Goal: Task Accomplishment & Management: Manage account settings

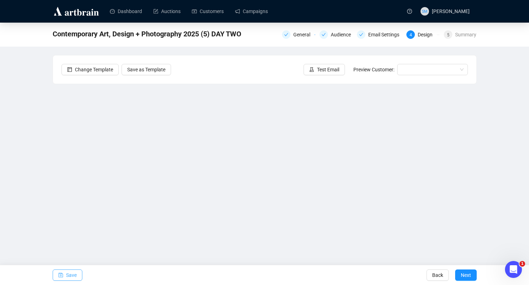
click at [70, 276] on span "Save" at bounding box center [71, 275] width 11 height 20
click at [380, 32] on div "Email Settings" at bounding box center [385, 34] width 35 height 8
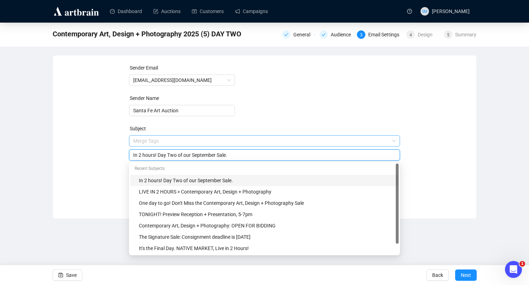
drag, startPoint x: 156, startPoint y: 141, endPoint x: 136, endPoint y: 141, distance: 20.1
click at [136, 141] on span "Merge Tags In 2 hours! Day Two of our September Sale." at bounding box center [264, 148] width 271 height 20
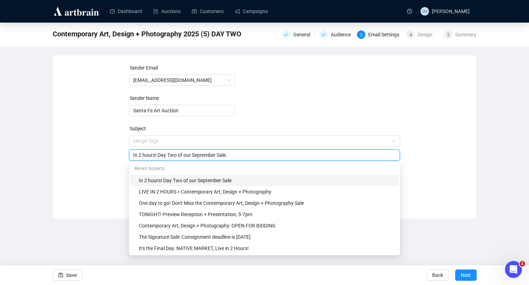
drag, startPoint x: 155, startPoint y: 155, endPoint x: 130, endPoint y: 154, distance: 25.4
click at [130, 154] on div "In 2 hours! Day Two of our September Sale." at bounding box center [264, 154] width 271 height 11
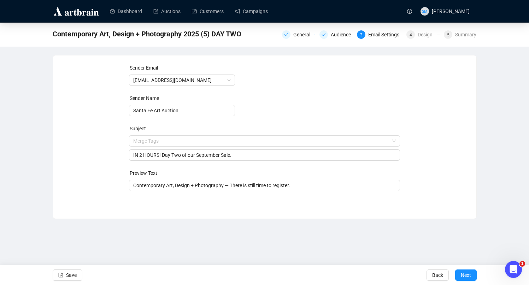
click at [340, 114] on form "Sender Email [EMAIL_ADDRESS][DOMAIN_NAME] Sender Name Santa Fe Art Auction Subj…" at bounding box center [264, 127] width 271 height 127
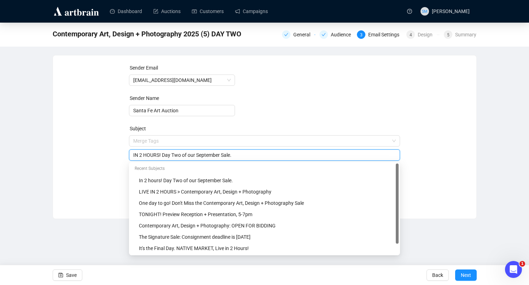
click at [199, 155] on input "IN 2 HOURS! Day Two of our September Sale." at bounding box center [264, 155] width 262 height 8
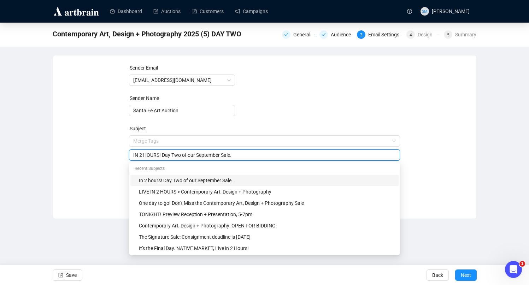
click at [238, 155] on input "IN 2 HOURS! Day Two of our September Sale." at bounding box center [264, 155] width 262 height 8
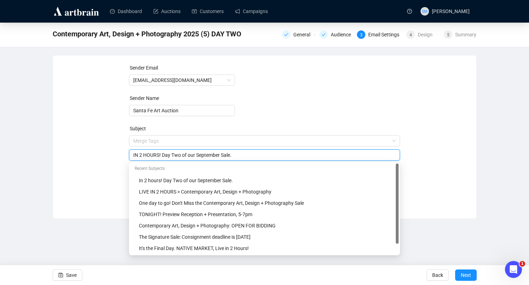
click at [378, 102] on form "Sender Email [EMAIL_ADDRESS][DOMAIN_NAME] Sender Name Santa Fe Art Auction Subj…" at bounding box center [264, 127] width 271 height 127
click at [238, 155] on input "IN 2 HOURS! Day Two of our September Sale." at bounding box center [264, 155] width 262 height 8
drag, startPoint x: 164, startPoint y: 155, endPoint x: 199, endPoint y: 155, distance: 35.0
click at [199, 155] on input "IN 2 HOURS! Day Two of our September Sale." at bounding box center [264, 155] width 262 height 8
drag, startPoint x: 189, startPoint y: 155, endPoint x: 165, endPoint y: 155, distance: 24.4
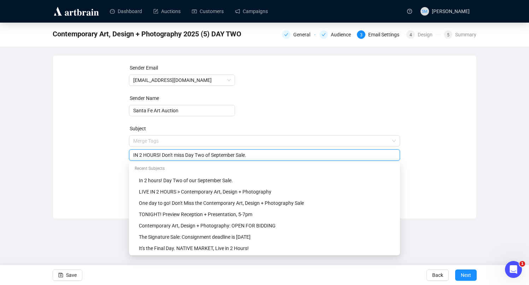
click at [165, 155] on input "IN 2 HOURS! Don't miss Day Two of September Sale." at bounding box center [264, 155] width 262 height 8
click at [241, 155] on input "IN 2 HOURS! Day Two of September Sale." at bounding box center [264, 155] width 262 height 8
click at [226, 156] on input "IN 2 HOURS! Day Two of September Sale Streaming Live" at bounding box center [264, 155] width 262 height 8
click at [268, 156] on input "IN 2 HOURS! Day Two of September Sale. Streaming Live" at bounding box center [264, 155] width 262 height 8
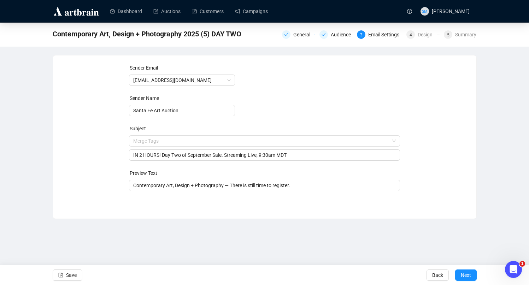
click at [362, 103] on form "Sender Email [EMAIL_ADDRESS][DOMAIN_NAME] Sender Name Santa Fe Art Auction Subj…" at bounding box center [264, 127] width 271 height 127
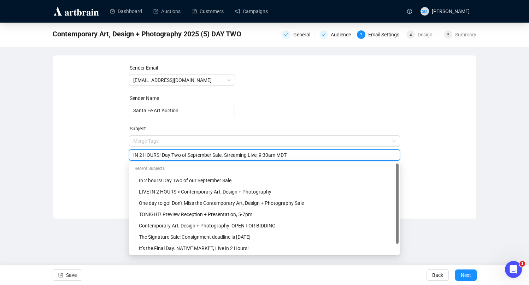
drag, startPoint x: 266, startPoint y: 155, endPoint x: 229, endPoint y: 153, distance: 36.8
click at [229, 153] on input "IN 2 HOURS! Day Two of September Sale. Streaming Live, 9:30am MDT" at bounding box center [264, 155] width 262 height 8
click at [232, 155] on input "IN 2 HOURS! Day Two of September Sale. Streaming Live, 9:30am MDT" at bounding box center [264, 155] width 262 height 8
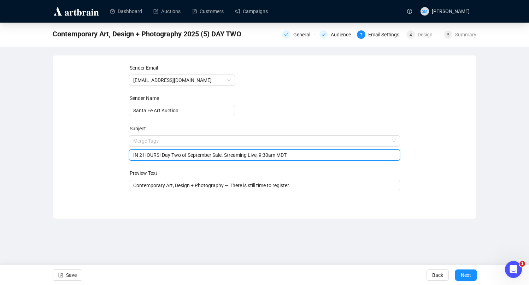
click at [201, 156] on input "IN 2 HOURS! Day Two of September Sale. Streaming Live, 9:30am MDT" at bounding box center [264, 155] width 262 height 8
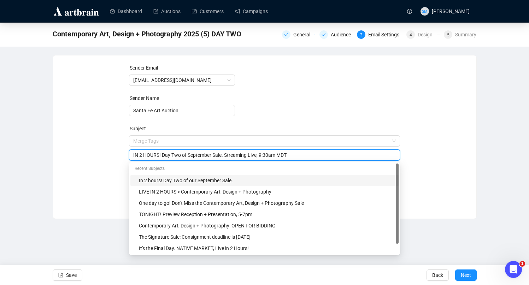
click at [201, 156] on input "IN 2 HOURS! Day Two of September Sale. Streaming Live, 9:30am MDT" at bounding box center [264, 155] width 262 height 8
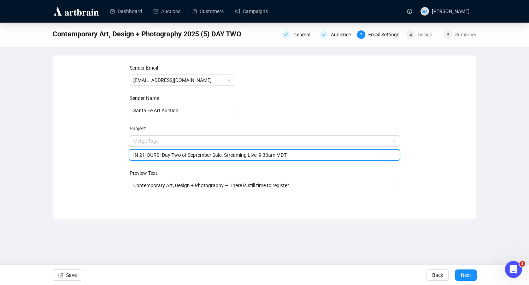
paste input "⏰ 2 HOURS! Day Two of our September Sale goes live at 9:30 AM MDT—don’t miss it!"
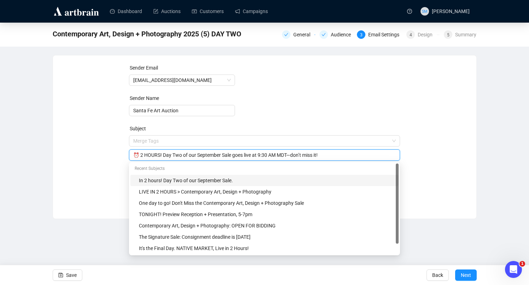
click at [332, 101] on form "Sender Email [EMAIL_ADDRESS][DOMAIN_NAME] Sender Name Santa Fe Art Auction Subj…" at bounding box center [264, 127] width 271 height 127
drag, startPoint x: 185, startPoint y: 155, endPoint x: 238, endPoint y: 153, distance: 53.4
click at [238, 153] on input "⏰ 2 HOURS! Day Two of our September Sale goes live at 9:30 AM MDT—don’t miss it!" at bounding box center [264, 155] width 262 height 8
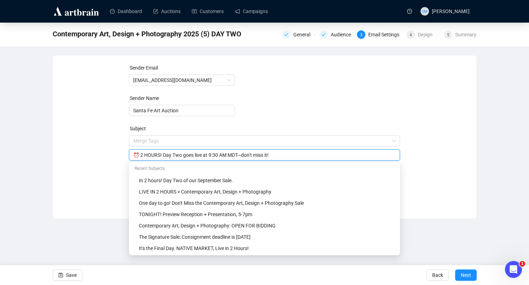
drag, startPoint x: 230, startPoint y: 155, endPoint x: 222, endPoint y: 155, distance: 8.1
click at [222, 155] on input "⏰ 2 HOURS! Day Two goes live at 9:30 AM MDT—don’t miss it!" at bounding box center [264, 155] width 262 height 8
type input "⏰ 2 HOURS! Day Two goes live at 9:30am MDT—don’t miss it!"
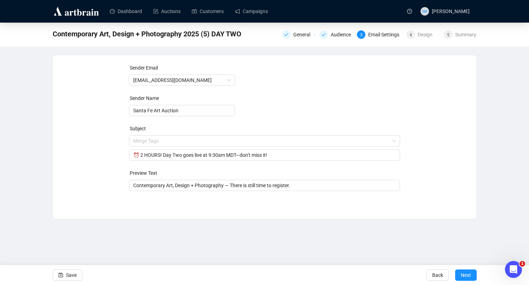
click at [327, 97] on form "Sender Email [EMAIL_ADDRESS][DOMAIN_NAME] Sender Name Santa Fe Art Auction Subj…" at bounding box center [264, 127] width 271 height 127
click at [72, 275] on span "Save" at bounding box center [71, 275] width 11 height 20
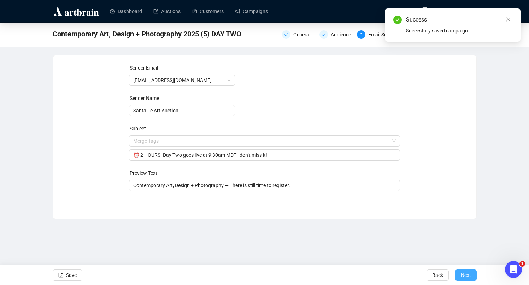
click at [459, 276] on button "Next" at bounding box center [466, 274] width 22 height 11
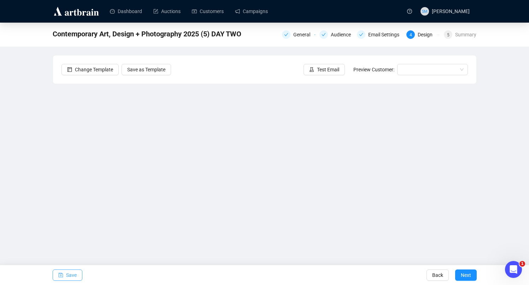
click at [72, 273] on span "Save" at bounding box center [71, 275] width 11 height 20
click at [68, 275] on span "Save" at bounding box center [71, 275] width 11 height 20
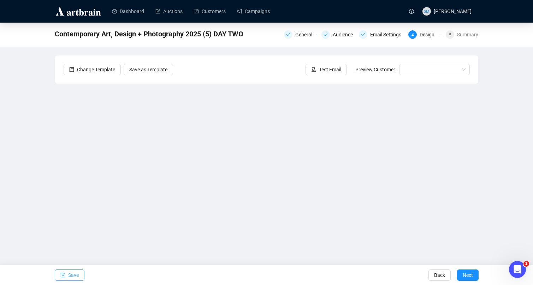
click at [71, 274] on span "Save" at bounding box center [73, 275] width 11 height 20
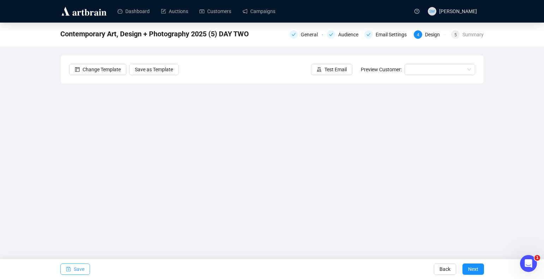
click at [73, 273] on button "Save" at bounding box center [75, 269] width 30 height 11
click at [73, 269] on button "Save" at bounding box center [75, 269] width 30 height 11
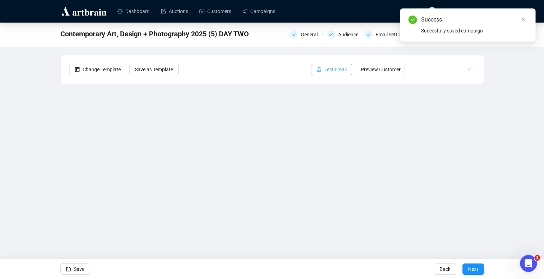
click at [333, 68] on span "Test Email" at bounding box center [335, 70] width 22 height 8
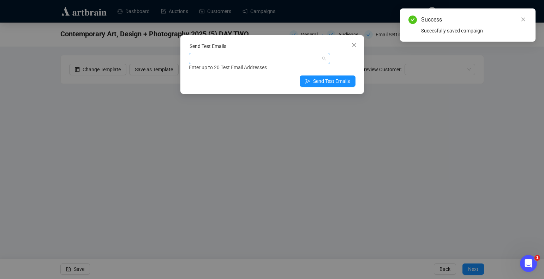
click at [293, 63] on div at bounding box center [255, 59] width 131 height 10
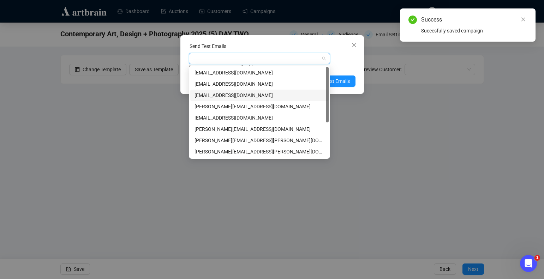
click at [264, 94] on div "[EMAIL_ADDRESS][DOMAIN_NAME]" at bounding box center [260, 95] width 130 height 8
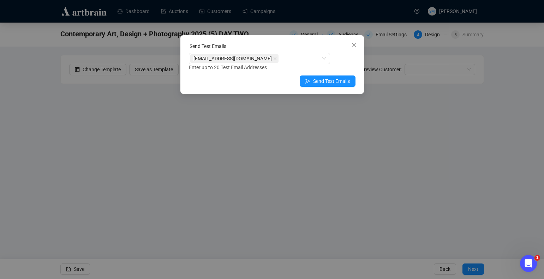
click at [359, 59] on div "Send Test Emails [EMAIL_ADDRESS][DOMAIN_NAME] Enter up to 20 Test Email Address…" at bounding box center [272, 64] width 184 height 59
click at [341, 81] on span "Send Test Emails" at bounding box center [331, 81] width 37 height 8
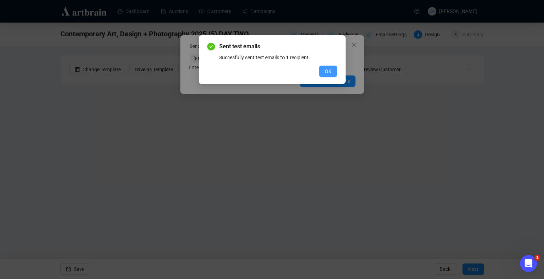
click at [328, 68] on span "OK" at bounding box center [328, 71] width 7 height 8
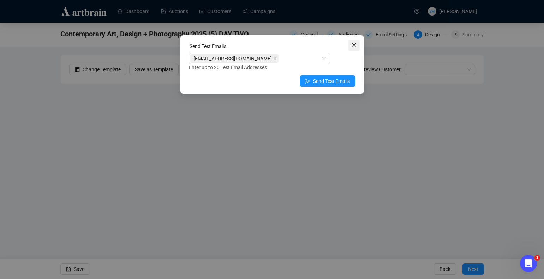
click at [355, 45] on icon "close" at bounding box center [354, 45] width 6 height 6
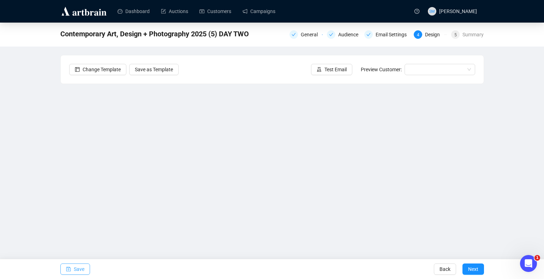
click at [78, 271] on span "Save" at bounding box center [79, 270] width 11 height 20
click at [83, 271] on span "Save" at bounding box center [79, 270] width 11 height 20
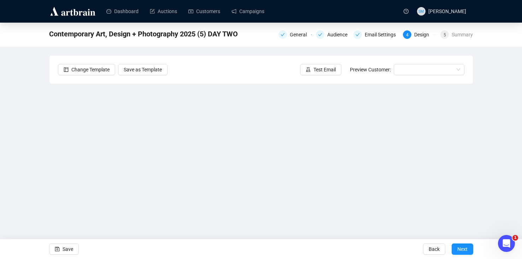
scroll to position [4, 0]
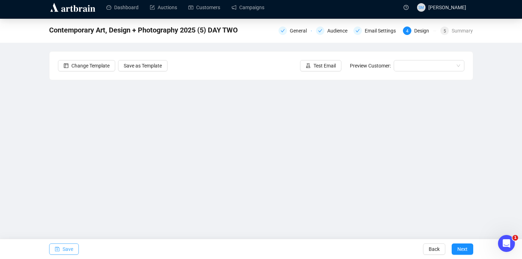
click at [68, 246] on span "Save" at bounding box center [67, 249] width 11 height 20
click at [67, 250] on span "Save" at bounding box center [67, 249] width 11 height 20
click at [74, 247] on button "Save" at bounding box center [64, 248] width 30 height 11
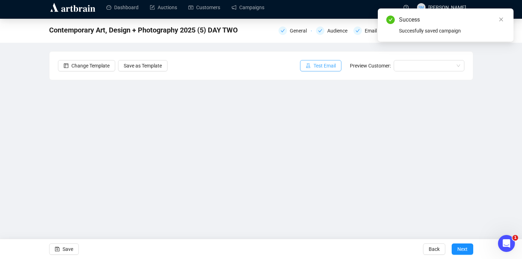
click at [308, 68] on button "Test Email" at bounding box center [320, 65] width 41 height 11
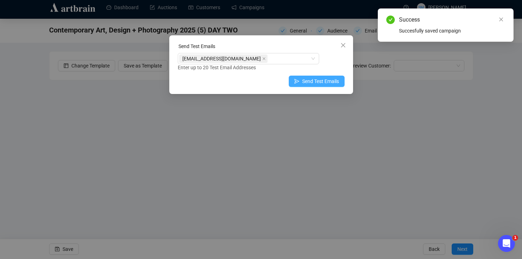
click at [314, 82] on span "Send Test Emails" at bounding box center [320, 81] width 37 height 8
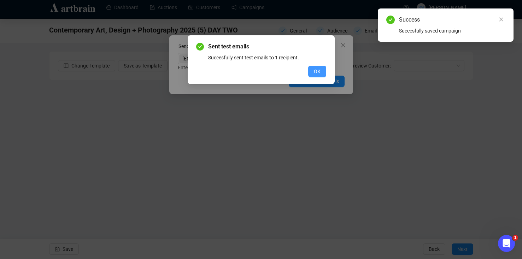
click at [313, 72] on button "OK" at bounding box center [317, 71] width 18 height 11
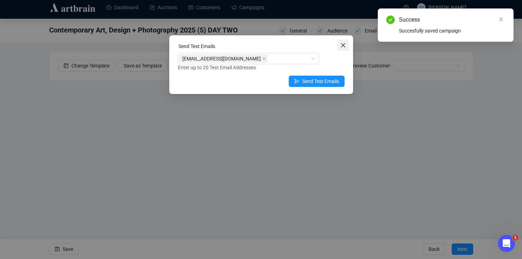
click at [341, 44] on icon "close" at bounding box center [343, 45] width 6 height 6
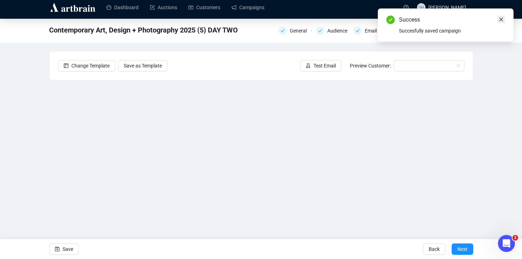
click at [500, 17] on icon "close" at bounding box center [500, 19] width 5 height 5
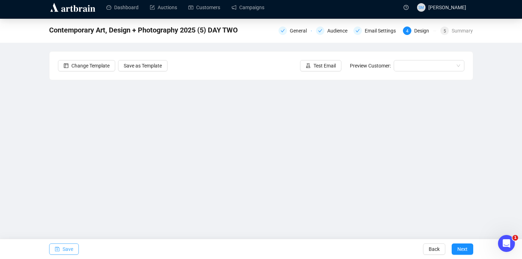
click at [65, 249] on span "Save" at bounding box center [67, 249] width 11 height 20
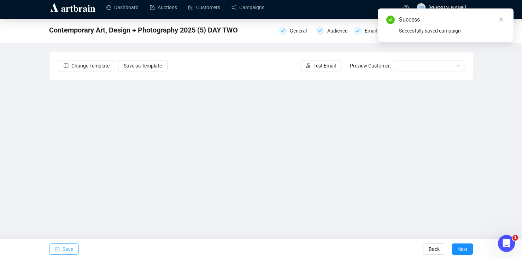
click at [71, 245] on span "Save" at bounding box center [67, 249] width 11 height 20
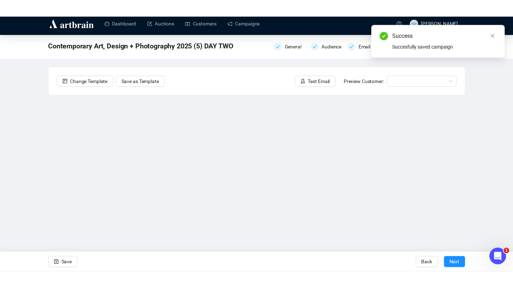
scroll to position [0, 0]
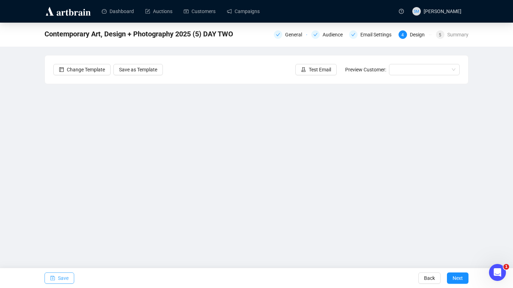
click at [66, 275] on span "Save" at bounding box center [63, 278] width 11 height 20
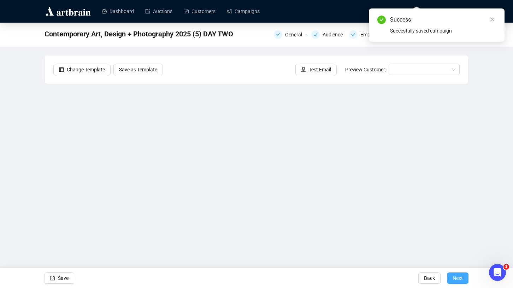
click at [455, 280] on span "Next" at bounding box center [457, 278] width 10 height 20
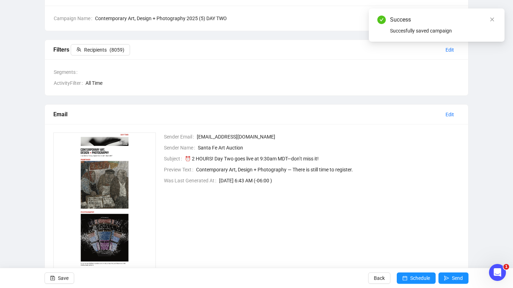
scroll to position [71, 0]
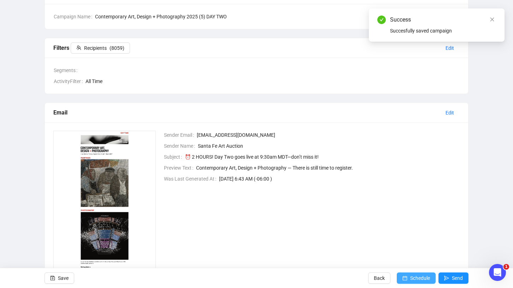
click at [411, 281] on span "Schedule" at bounding box center [420, 278] width 20 height 20
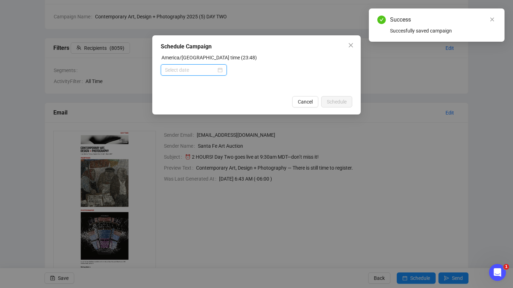
click at [214, 71] on input at bounding box center [190, 70] width 51 height 8
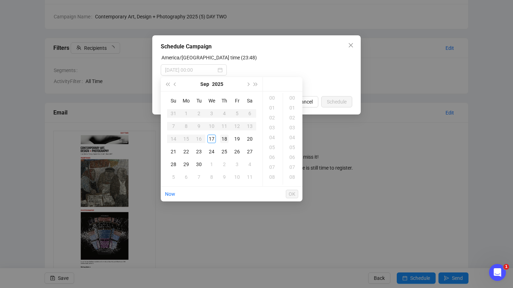
click at [225, 138] on div "18" at bounding box center [224, 139] width 8 height 8
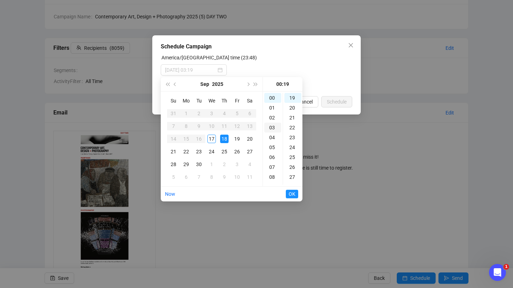
scroll to position [15, 0]
click at [270, 152] on div "07" at bounding box center [272, 152] width 17 height 10
click at [293, 96] on div "20" at bounding box center [292, 95] width 17 height 10
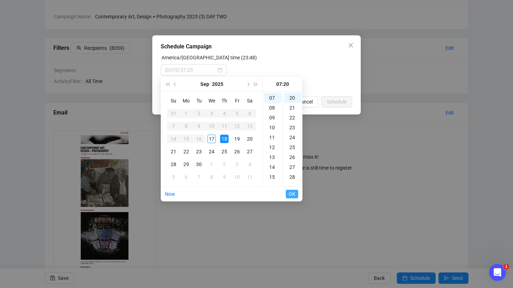
type input "[DATE] 07:20"
click at [291, 193] on span "OK" at bounding box center [291, 193] width 7 height 13
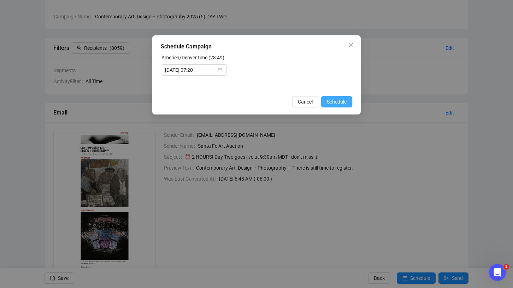
click at [345, 101] on span "Schedule" at bounding box center [337, 102] width 20 height 8
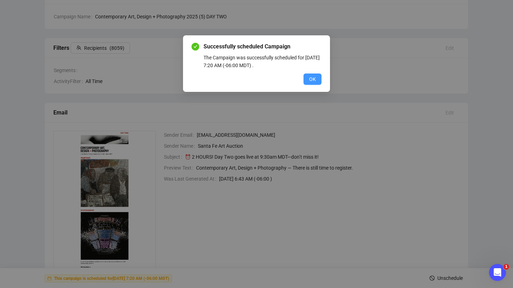
click at [311, 75] on span "OK" at bounding box center [312, 79] width 7 height 8
